Goal: Information Seeking & Learning: Find specific fact

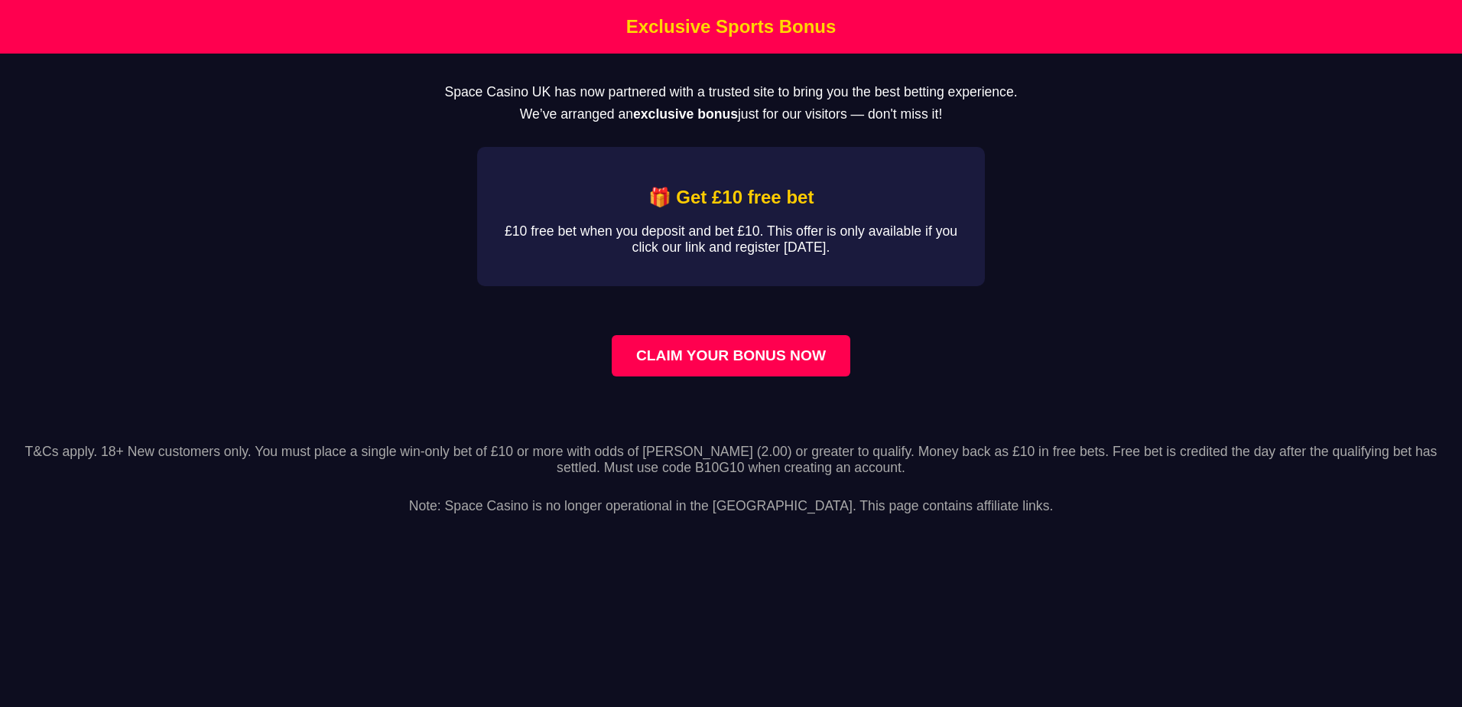
drag, startPoint x: 450, startPoint y: 95, endPoint x: 1038, endPoint y: 128, distance: 588.3
click at [1038, 128] on main "Space Casino UK has now partnered with a trusted site to bring you the best bet…" at bounding box center [731, 240] width 1462 height 372
drag, startPoint x: 541, startPoint y: 533, endPoint x: 949, endPoint y: 538, distance: 408.4
click at [949, 532] on footer "T&Cs apply. 18+ New customers only. You must place a single win-only bet of £10…" at bounding box center [731, 478] width 1462 height 107
drag, startPoint x: 949, startPoint y: 538, endPoint x: 730, endPoint y: 606, distance: 229.8
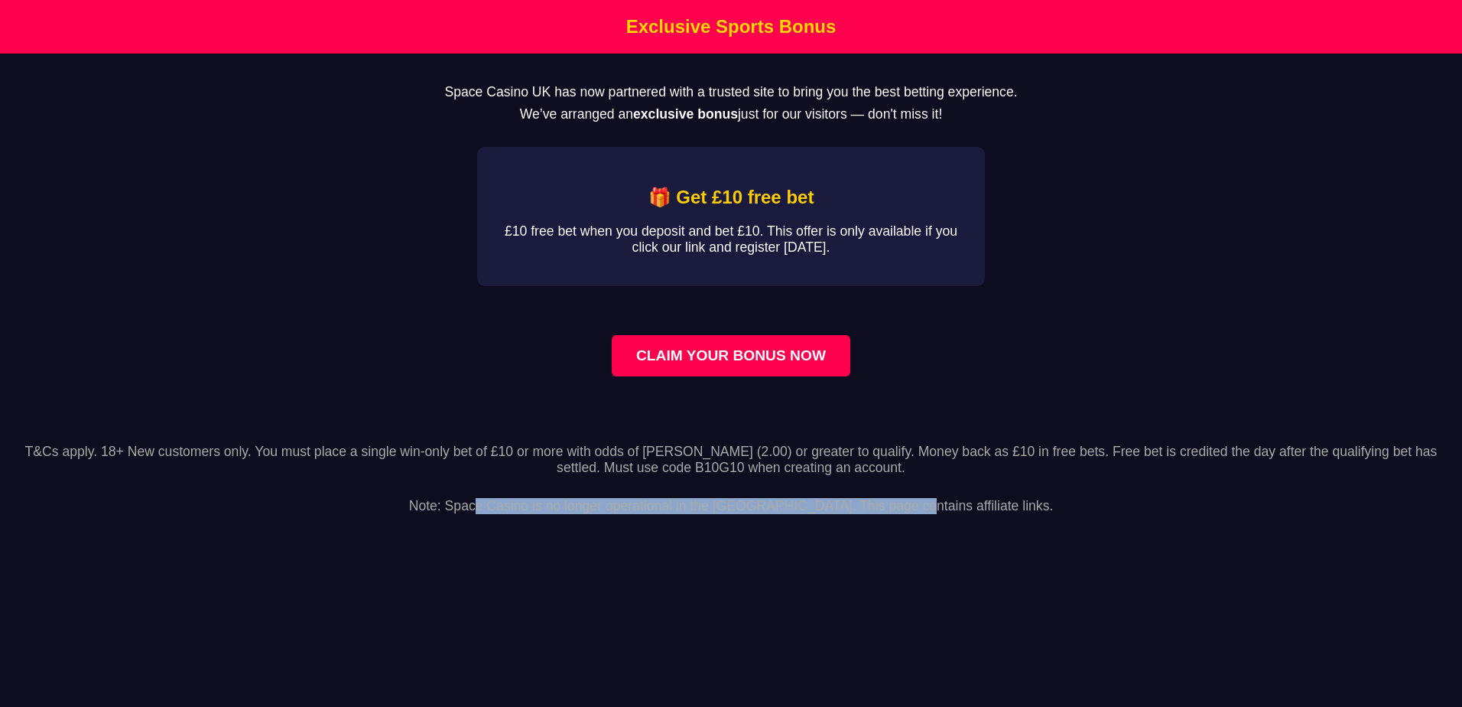
click at [730, 532] on html "Exclusive Sports Bonus Space Casino UK has now partnered with a trusted site to…" at bounding box center [731, 266] width 1462 height 532
click at [593, 532] on html "Exclusive Sports Bonus Space Casino UK has now partnered with a trusted site to…" at bounding box center [731, 266] width 1462 height 532
drag, startPoint x: 510, startPoint y: 529, endPoint x: 795, endPoint y: 529, distance: 285.2
click at [795, 514] on p "Note: Space Casino is no longer operational in the [GEOGRAPHIC_DATA]. This page…" at bounding box center [731, 498] width 1438 height 32
copy p "Space Casino is no longer operational in the [GEOGRAPHIC_DATA]."
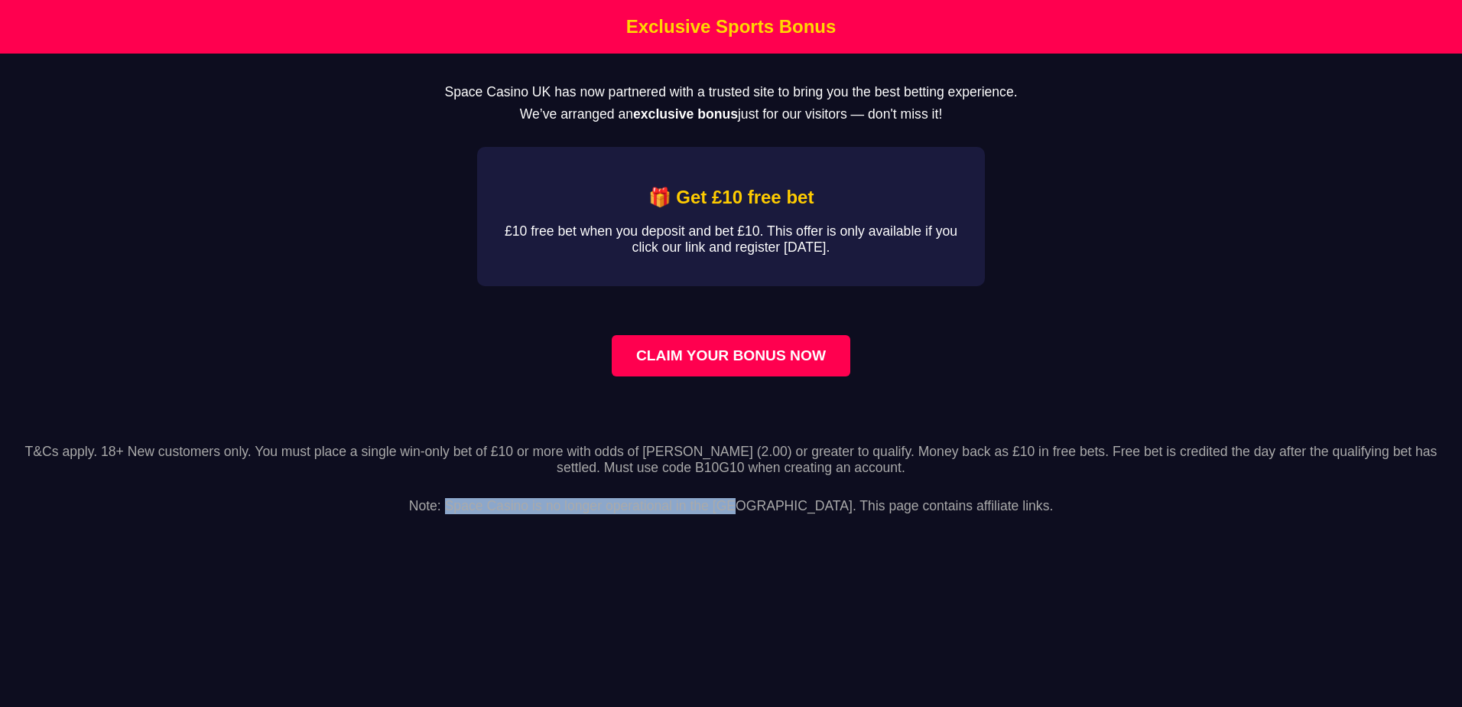
click at [710, 532] on html "Exclusive Sports Bonus Space Casino UK has now partnered with a trusted site to…" at bounding box center [731, 266] width 1462 height 532
click at [521, 532] on html "Exclusive Sports Bonus Space Casino UK has now partnered with a trusted site to…" at bounding box center [731, 266] width 1462 height 532
click at [1031, 532] on html "Exclusive Sports Bonus Space Casino UK has now partnered with a trusted site to…" at bounding box center [731, 266] width 1462 height 532
